Goal: Find specific page/section

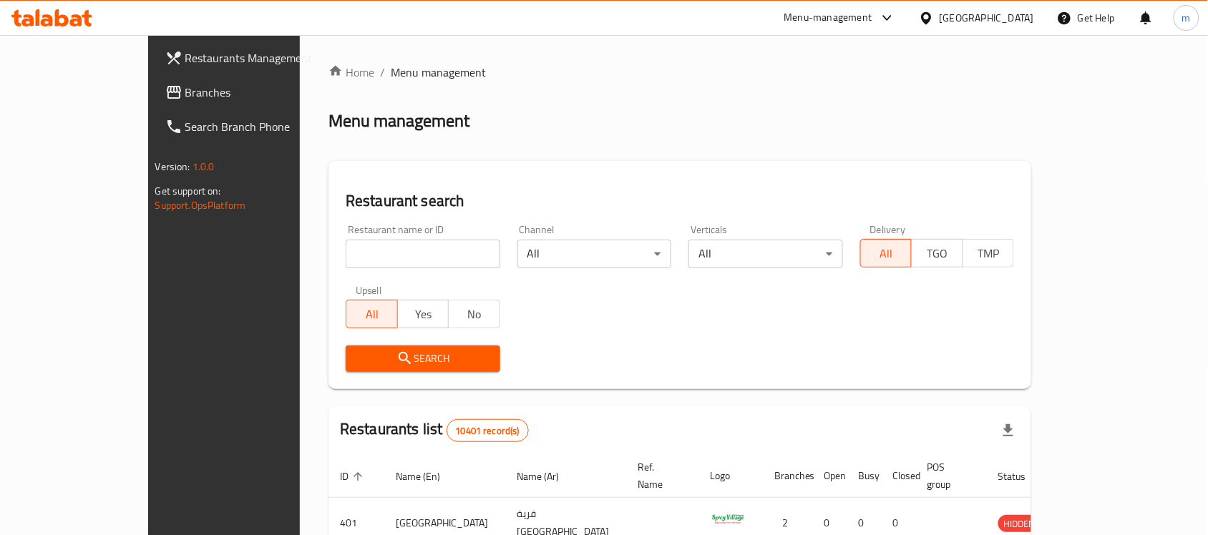
click at [527, 64] on ol "Home / Menu management" at bounding box center [679, 72] width 703 height 17
click at [491, 116] on div "Menu management" at bounding box center [679, 120] width 703 height 23
click at [549, 68] on ol "Home / Menu management" at bounding box center [679, 72] width 703 height 17
click at [154, 80] on link "Branches" at bounding box center [252, 92] width 196 height 34
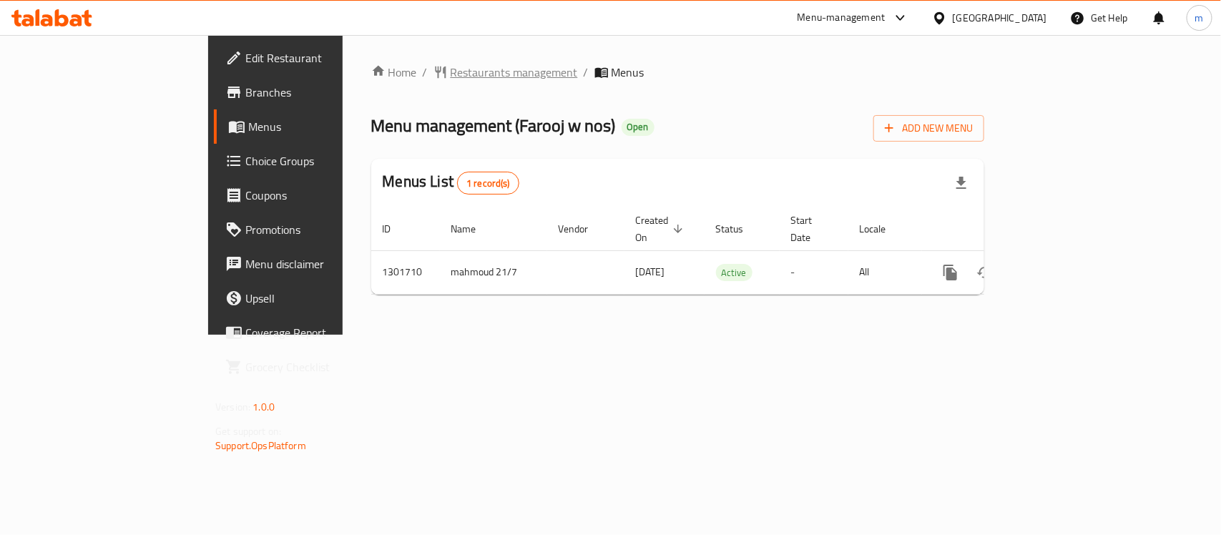
click at [451, 72] on span "Restaurants management" at bounding box center [514, 72] width 127 height 17
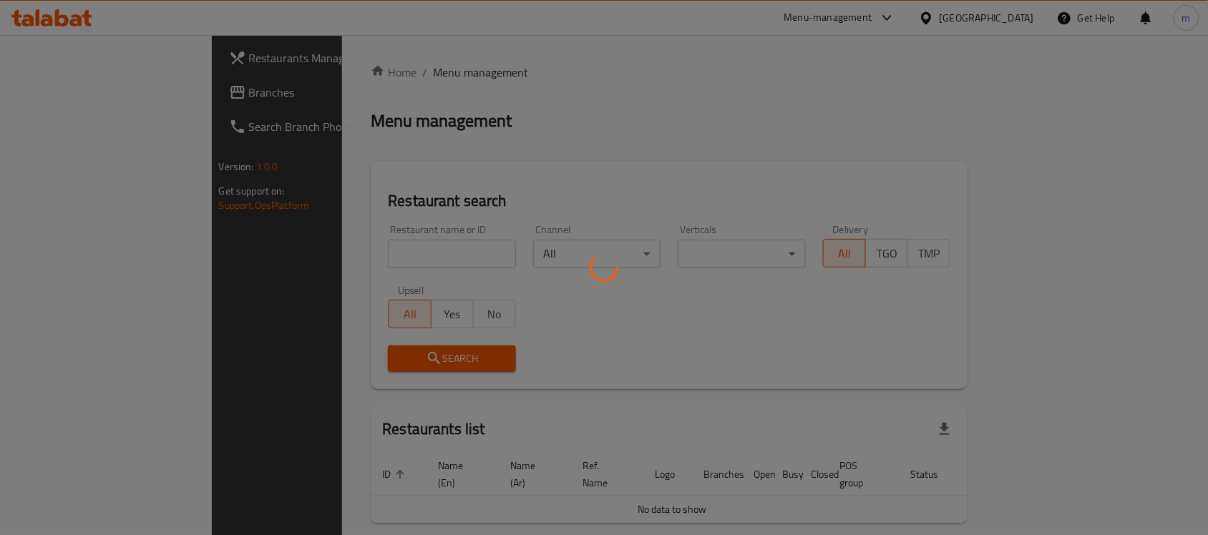
click at [381, 250] on div at bounding box center [604, 267] width 1208 height 535
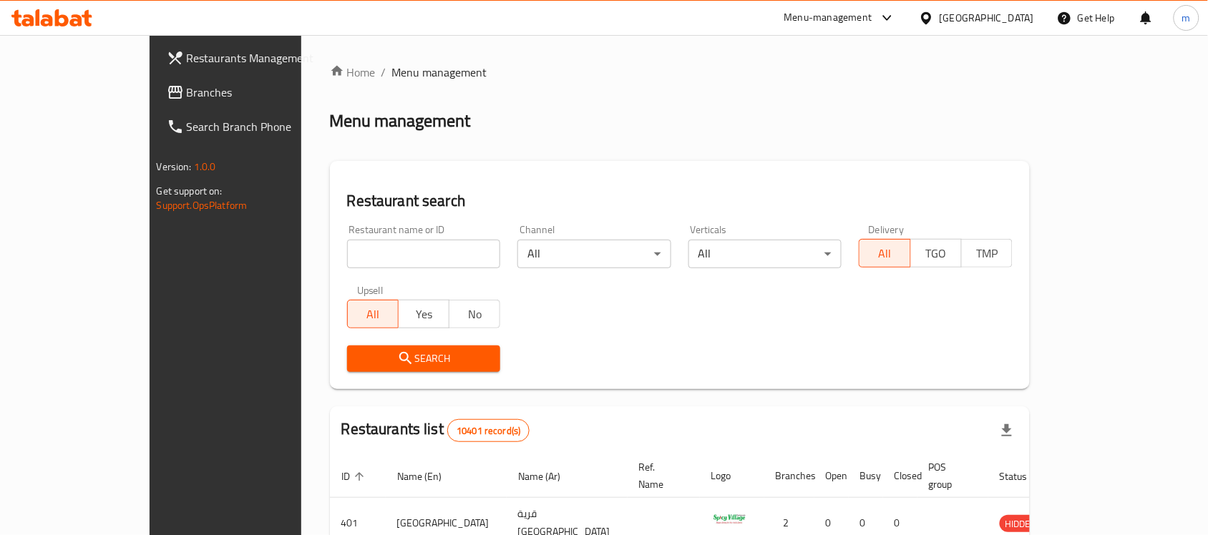
click at [381, 250] on input "search" at bounding box center [424, 254] width 154 height 29
paste input "702164"
type input "702164"
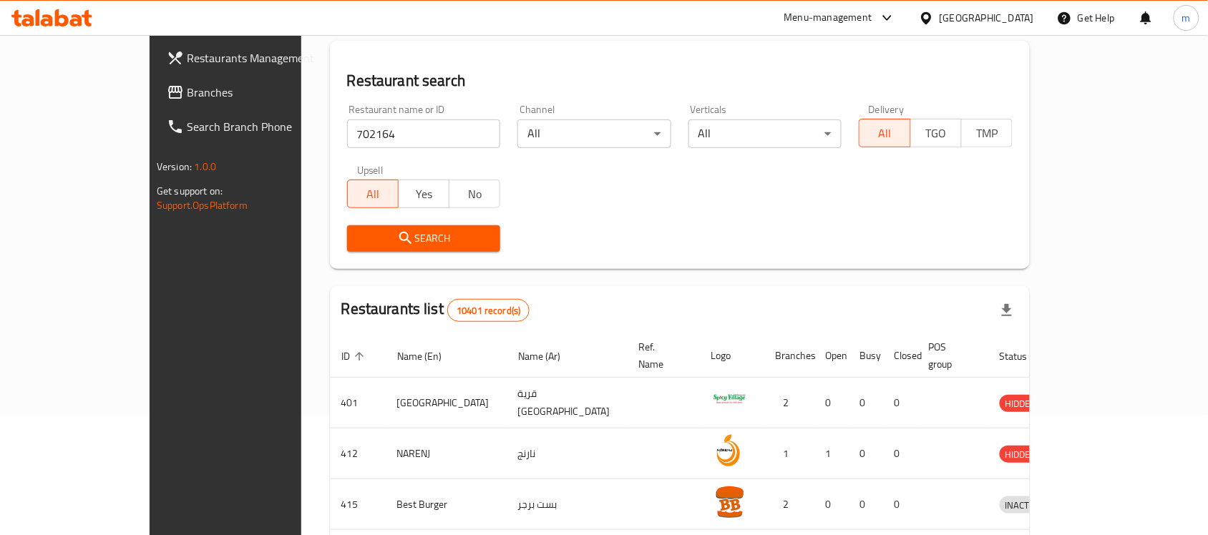
scroll to position [89, 0]
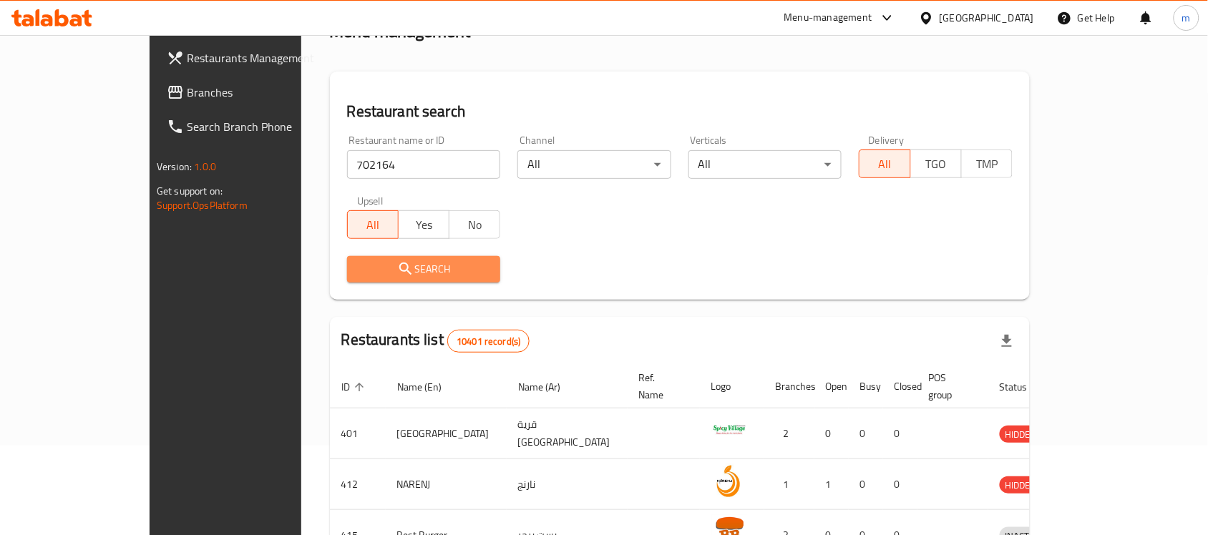
click at [446, 265] on span "Search" at bounding box center [423, 269] width 131 height 18
click at [446, 265] on div at bounding box center [604, 267] width 1208 height 535
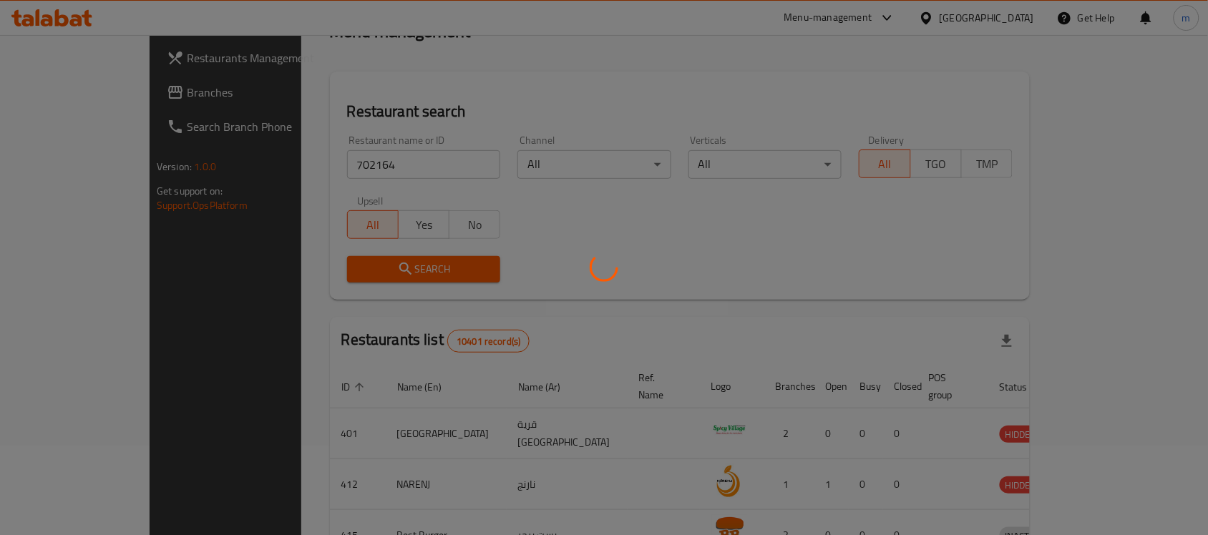
click at [583, 213] on div at bounding box center [604, 267] width 1208 height 535
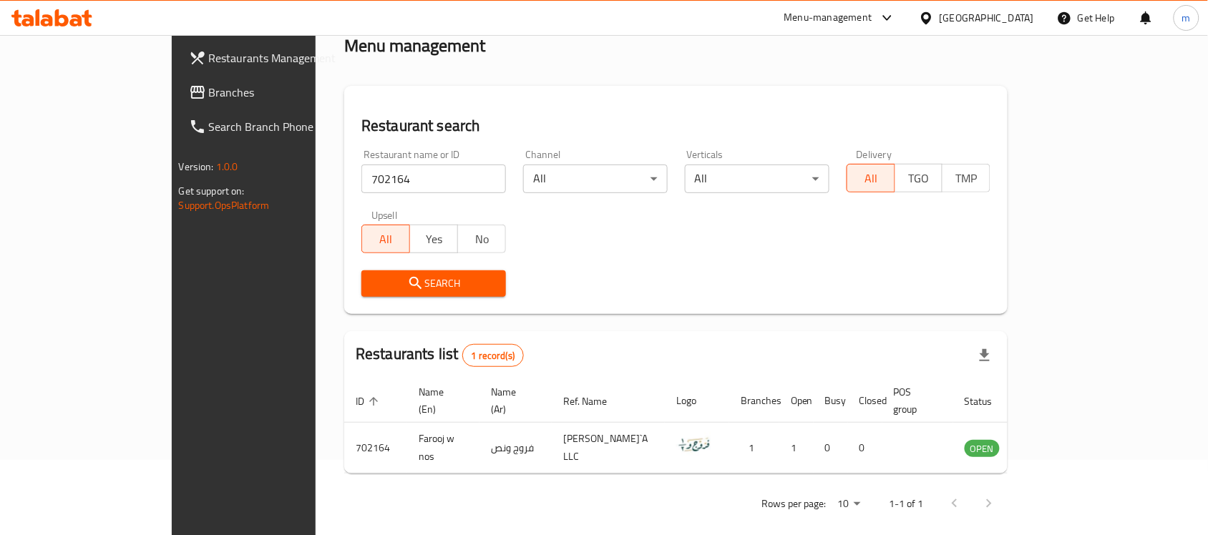
click at [834, 309] on div "Restaurant search Restaurant name or ID 702164 Restaurant name or ID Channel Al…" at bounding box center [675, 200] width 663 height 228
